Goal: Task Accomplishment & Management: Complete application form

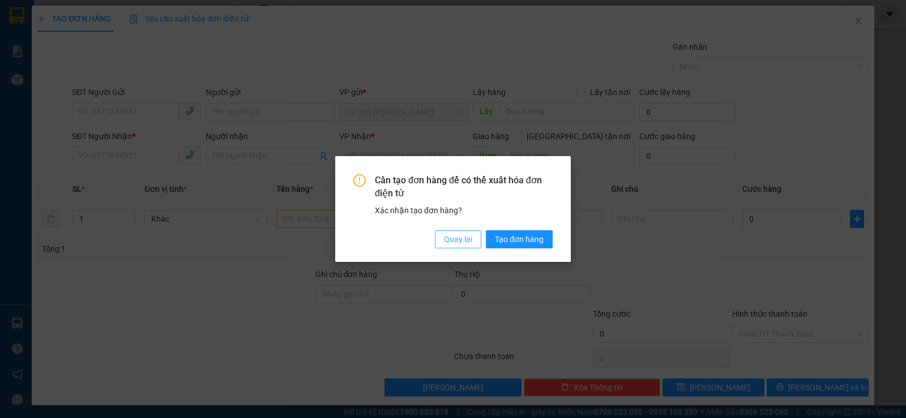
click at [454, 246] on button "Quay lại" at bounding box center [458, 239] width 46 height 18
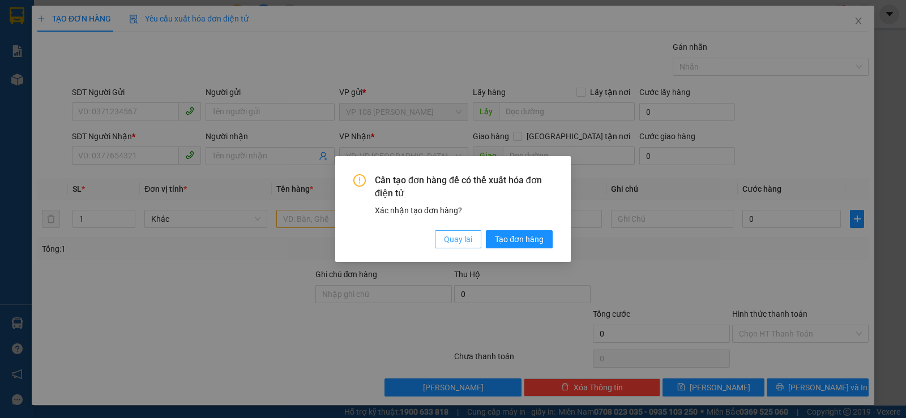
click at [454, 246] on button "Quay lại" at bounding box center [458, 239] width 46 height 18
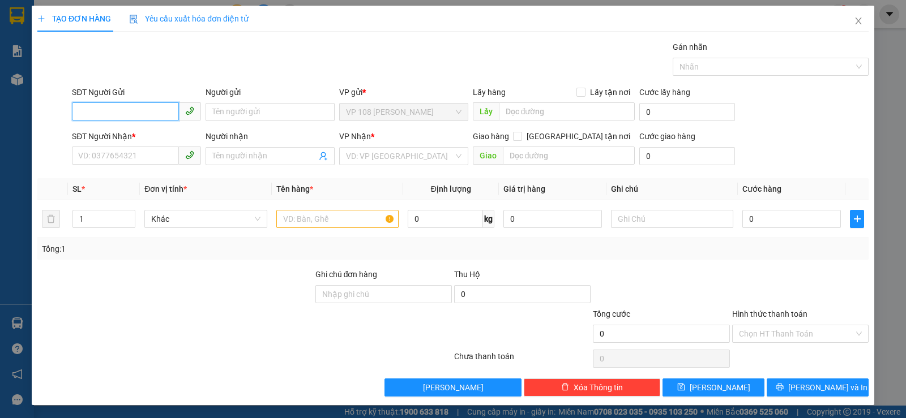
click at [129, 106] on input "SĐT Người Gửi" at bounding box center [125, 111] width 107 height 18
type input "0396455646"
click at [144, 131] on div "0396455646 - CHỊ [PERSON_NAME]" at bounding box center [141, 135] width 126 height 12
type input "CHỊ [PERSON_NAME]"
type input "0931335695"
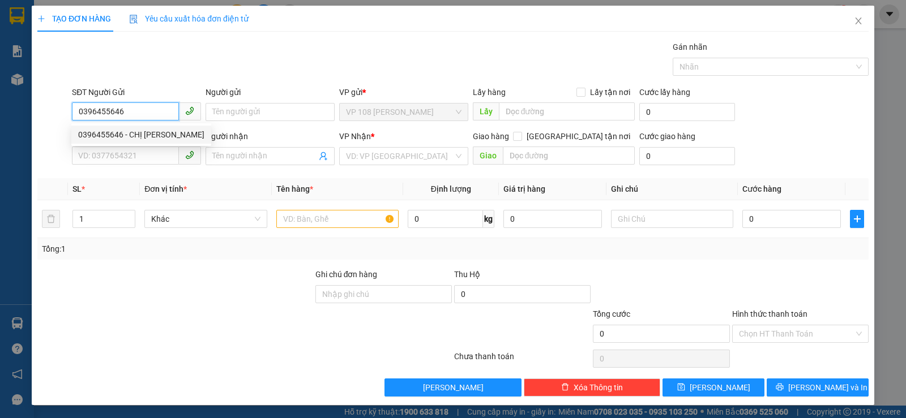
type input "[PERSON_NAME]"
type input "VPNVT"
type input "CK SCB 9/10"
type input "20.000"
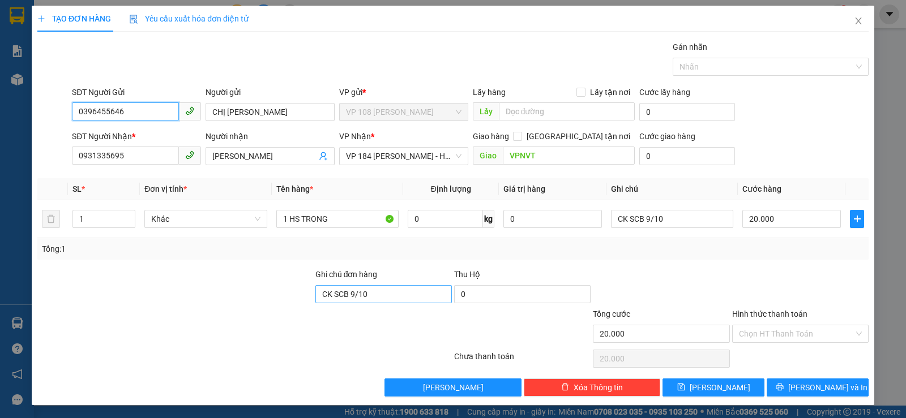
type input "0396455646"
click at [362, 293] on input "CK SCB 9/10" at bounding box center [383, 294] width 136 height 18
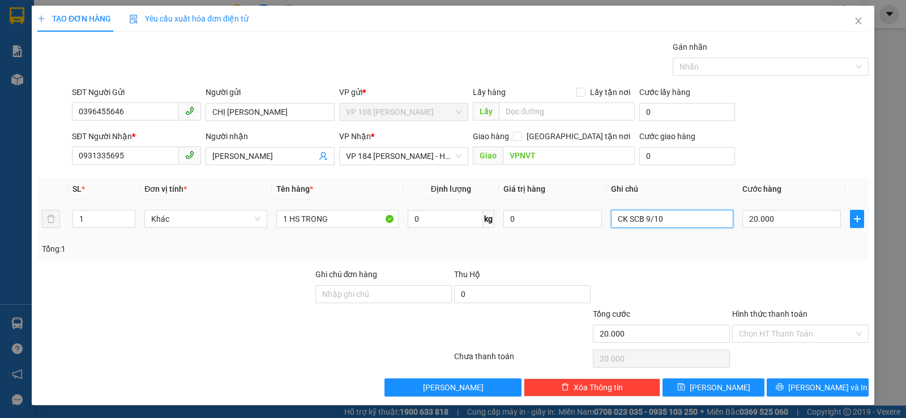
click at [644, 228] on input "CK SCB 9/10" at bounding box center [672, 219] width 122 height 18
click at [747, 338] on input "Hình thức thanh toán" at bounding box center [796, 334] width 115 height 17
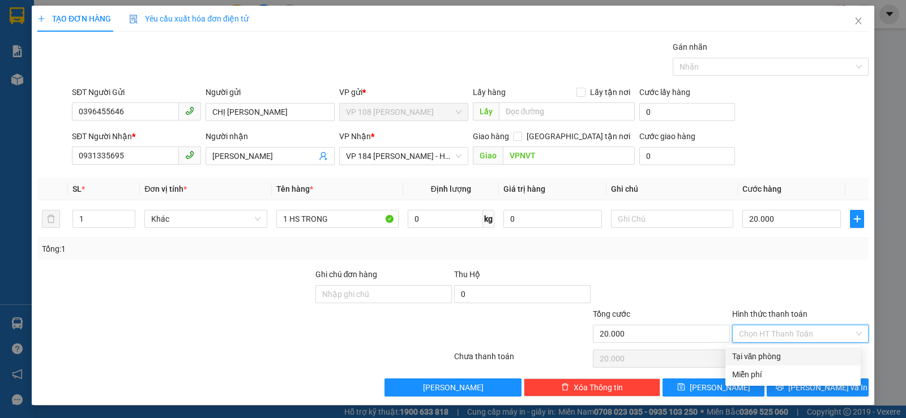
click at [749, 353] on div "Tại văn phòng" at bounding box center [793, 356] width 122 height 12
type input "0"
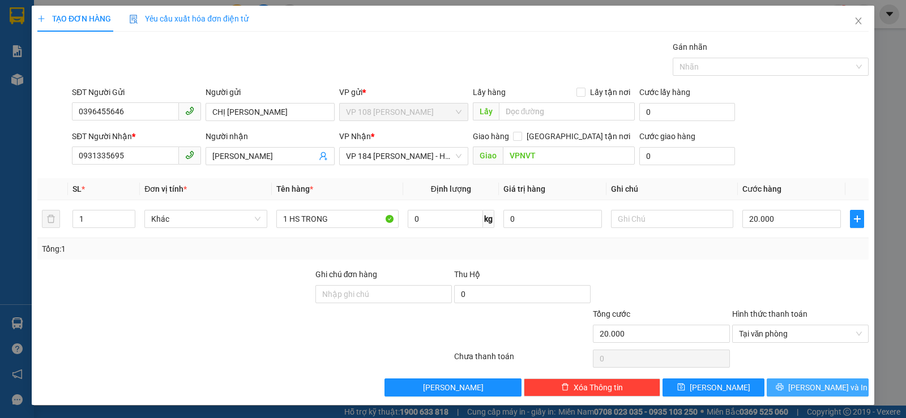
click at [806, 384] on span "[PERSON_NAME] và In" at bounding box center [827, 388] width 79 height 12
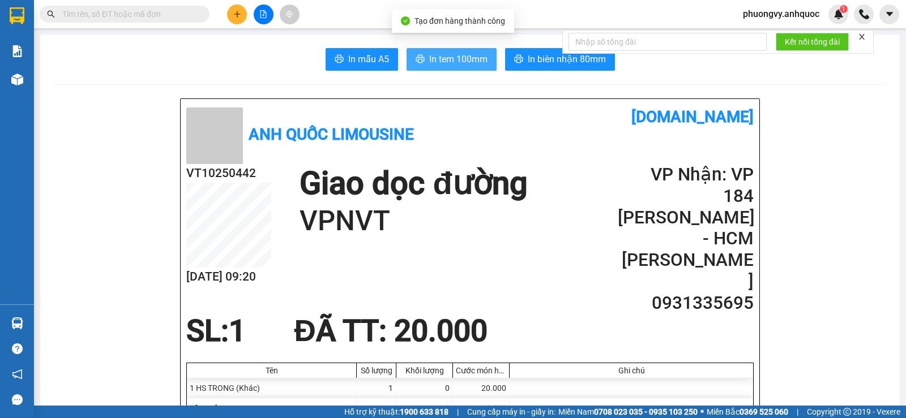
click at [452, 58] on span "In tem 100mm" at bounding box center [458, 59] width 58 height 14
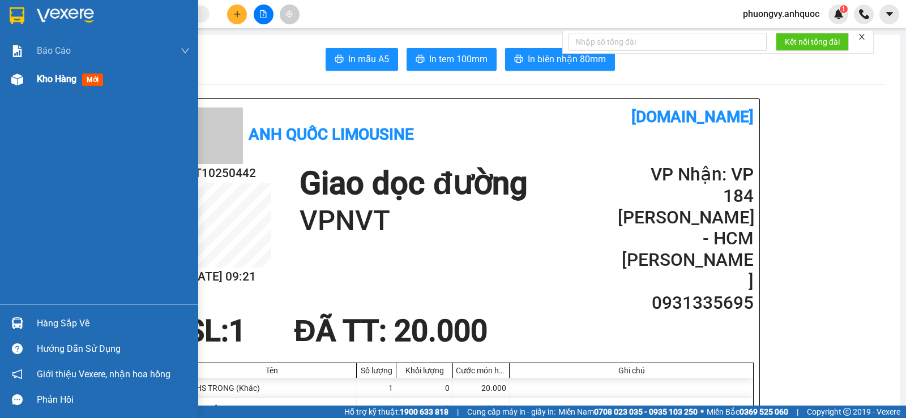
click at [36, 88] on div "Kho hàng mới" at bounding box center [99, 79] width 198 height 28
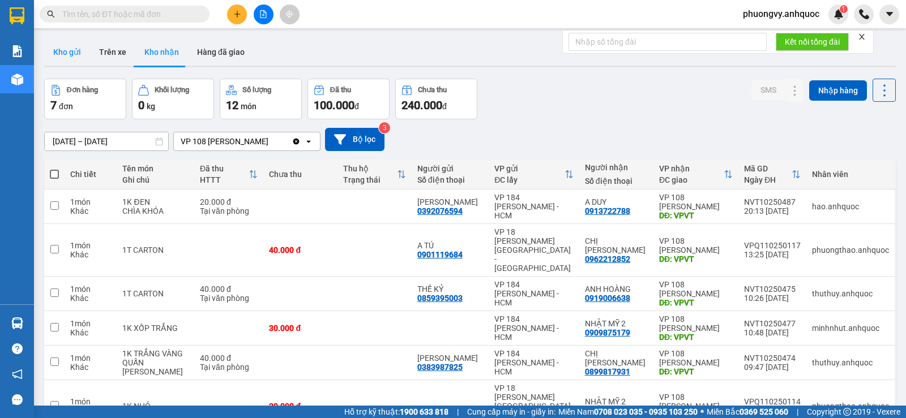
click at [76, 56] on button "Kho gửi" at bounding box center [67, 52] width 46 height 27
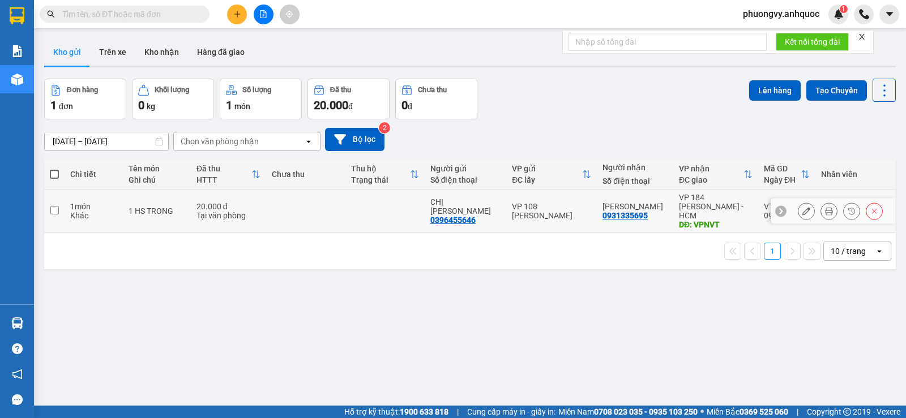
click at [160, 207] on div "1 HS TRONG" at bounding box center [157, 211] width 57 height 9
checkbox input "true"
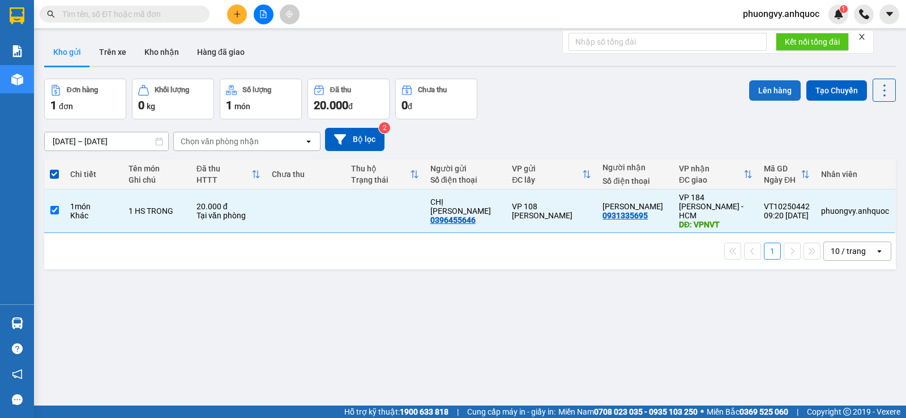
click at [758, 95] on button "Lên hàng" at bounding box center [775, 90] width 52 height 20
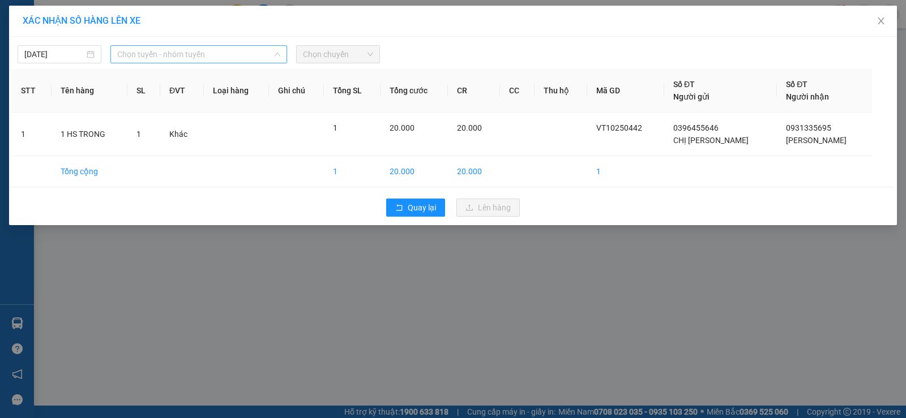
click at [147, 48] on span "Chọn tuyến - nhóm tuyến" at bounding box center [198, 54] width 163 height 17
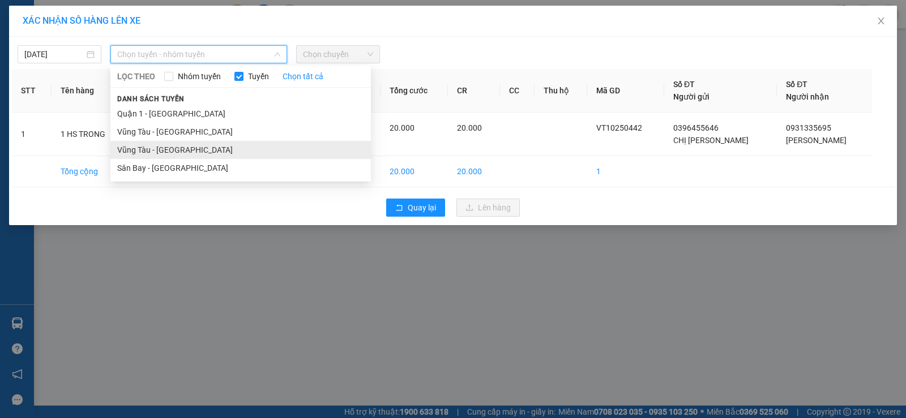
drag, startPoint x: 164, startPoint y: 140, endPoint x: 168, endPoint y: 146, distance: 6.9
click at [168, 146] on ul "Quận 1 - [GEOGRAPHIC_DATA] - [GEOGRAPHIC_DATA] - [GEOGRAPHIC_DATA] - [GEOGRAPHI…" at bounding box center [240, 141] width 260 height 72
click at [225, 145] on li "Vũng Tàu - [GEOGRAPHIC_DATA]" at bounding box center [240, 150] width 260 height 18
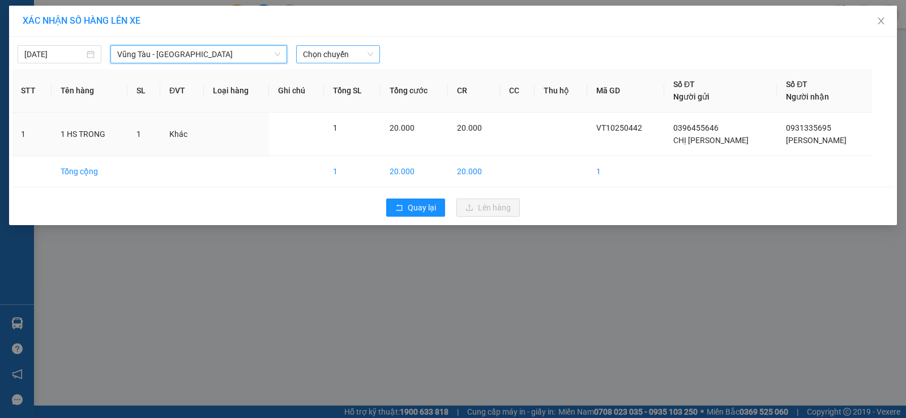
click at [327, 58] on span "Chọn chuyến" at bounding box center [338, 54] width 70 height 17
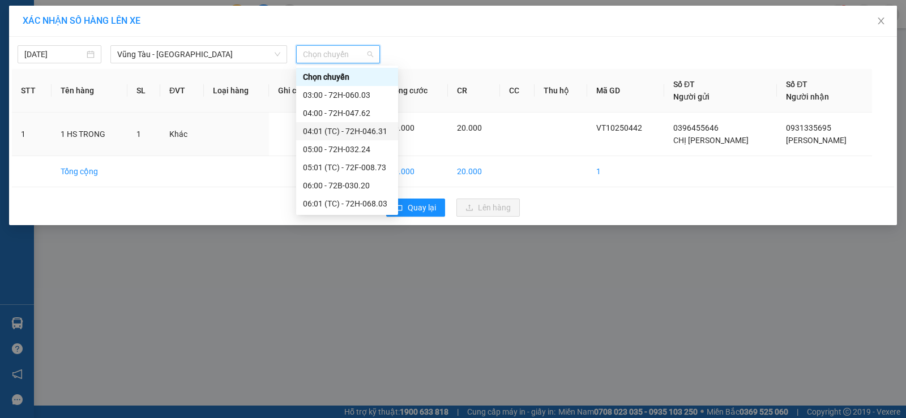
scroll to position [113, 0]
click at [364, 194] on div "10:00 - 72H-060.06" at bounding box center [347, 199] width 88 height 12
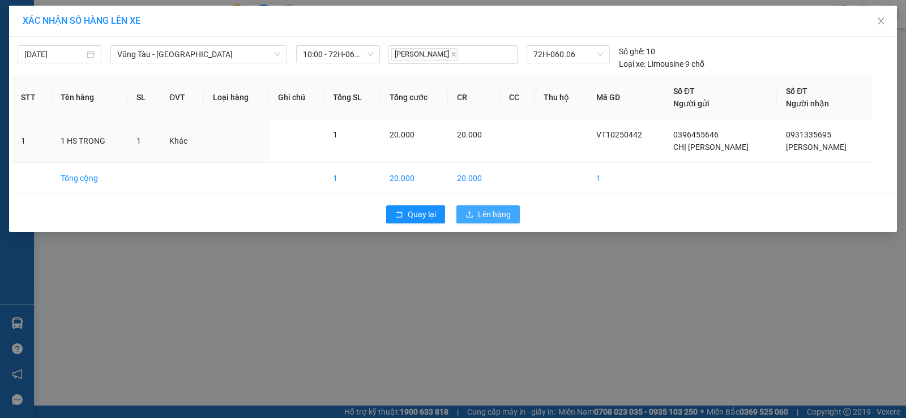
click at [498, 220] on span "Lên hàng" at bounding box center [494, 214] width 33 height 12
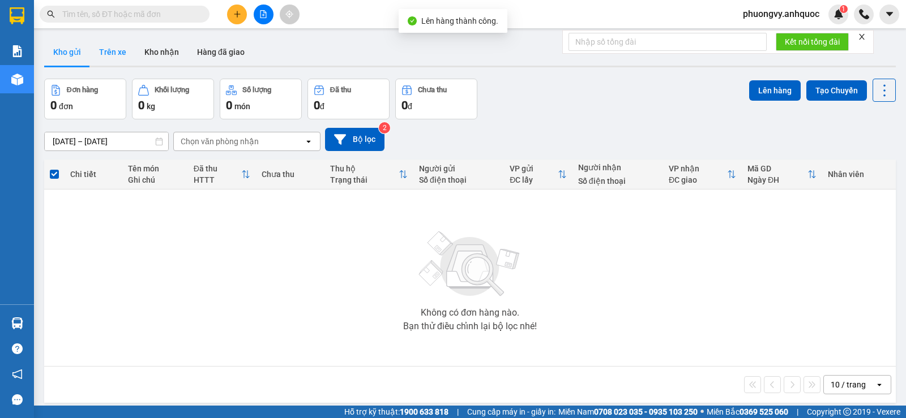
click at [106, 56] on button "Trên xe" at bounding box center [112, 52] width 45 height 27
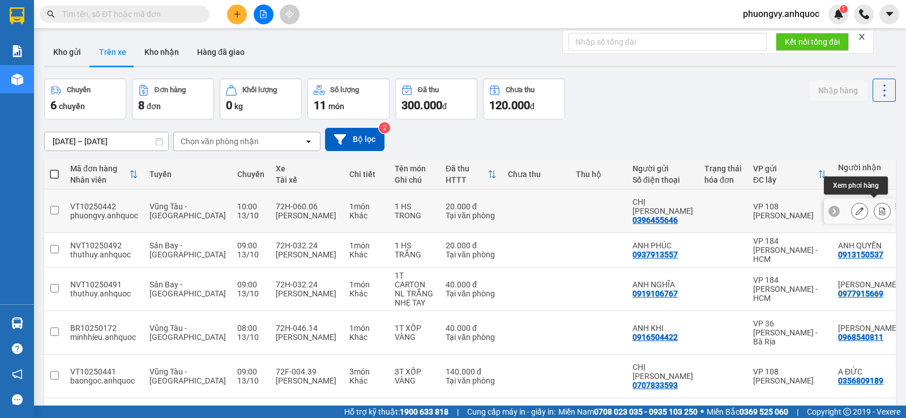
click at [879, 207] on icon at bounding box center [882, 211] width 6 height 8
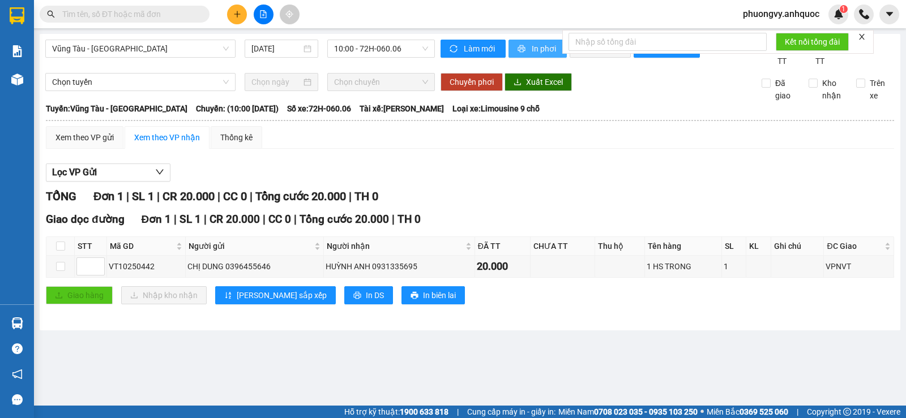
click at [547, 51] on span "In phơi" at bounding box center [545, 48] width 26 height 12
click at [525, 42] on button "In phơi" at bounding box center [537, 49] width 58 height 18
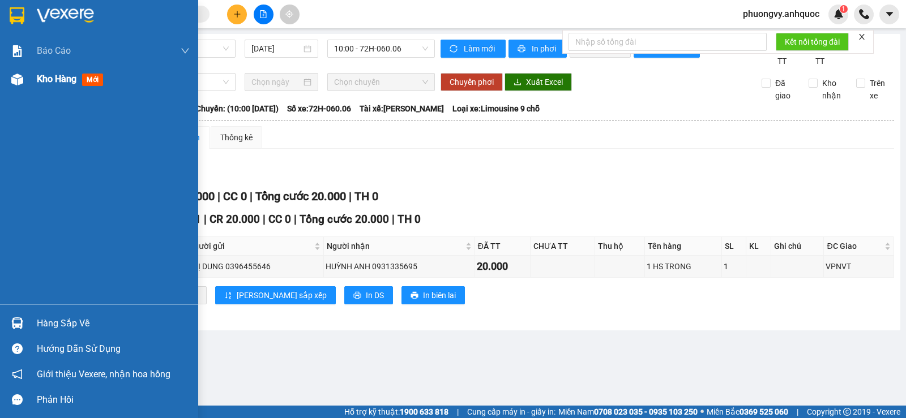
click at [39, 79] on span "Kho hàng" at bounding box center [57, 79] width 40 height 11
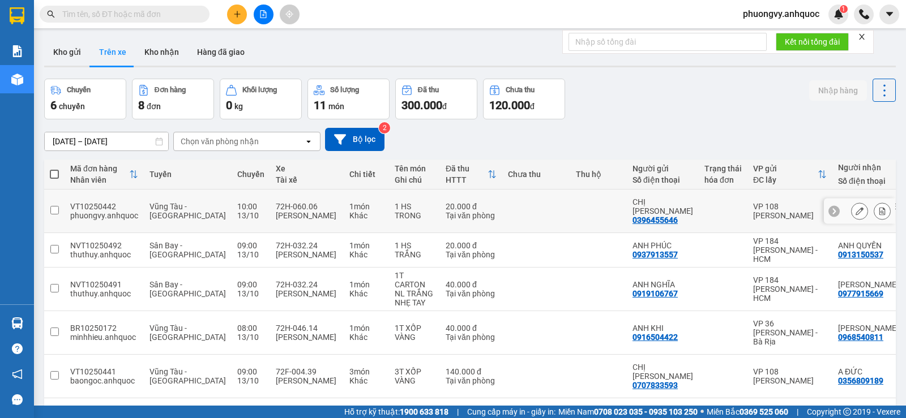
click at [884, 204] on div at bounding box center [859, 211] width 71 height 25
click at [879, 207] on icon at bounding box center [882, 211] width 6 height 8
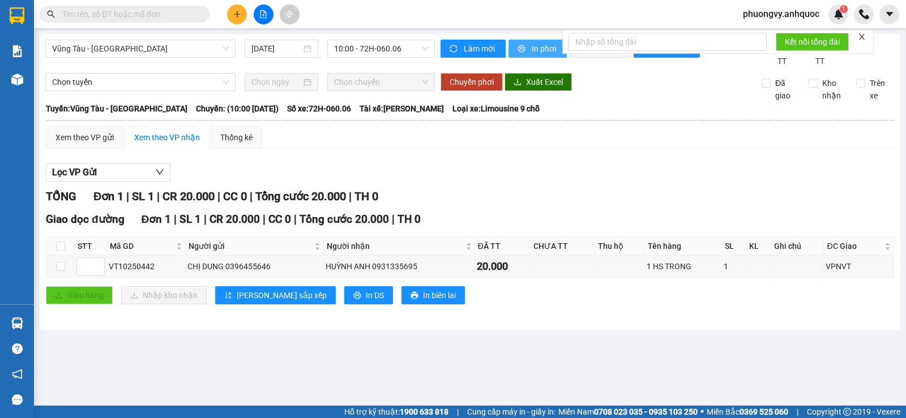
click at [539, 54] on span "In phơi" at bounding box center [545, 48] width 26 height 12
